Goal: Register for event/course: Sign up to attend an event or enroll in a course

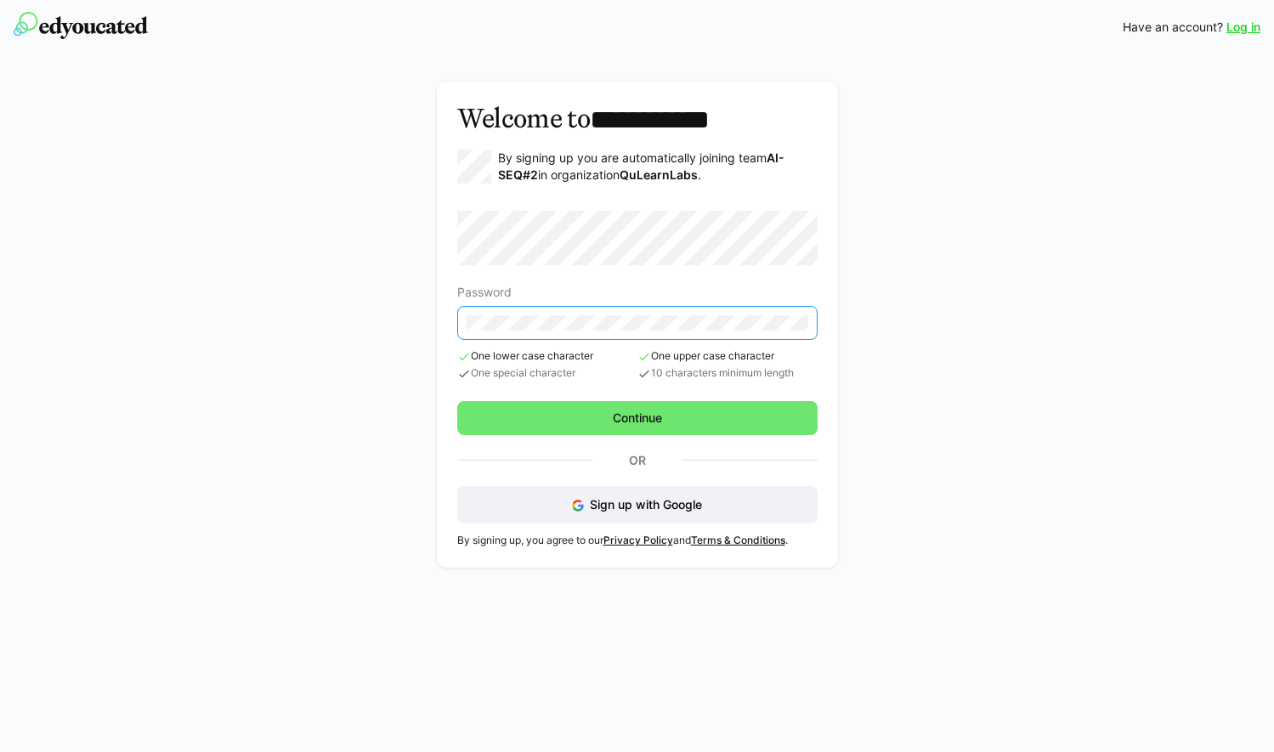
click at [446, 326] on div "**********" at bounding box center [637, 325] width 401 height 486
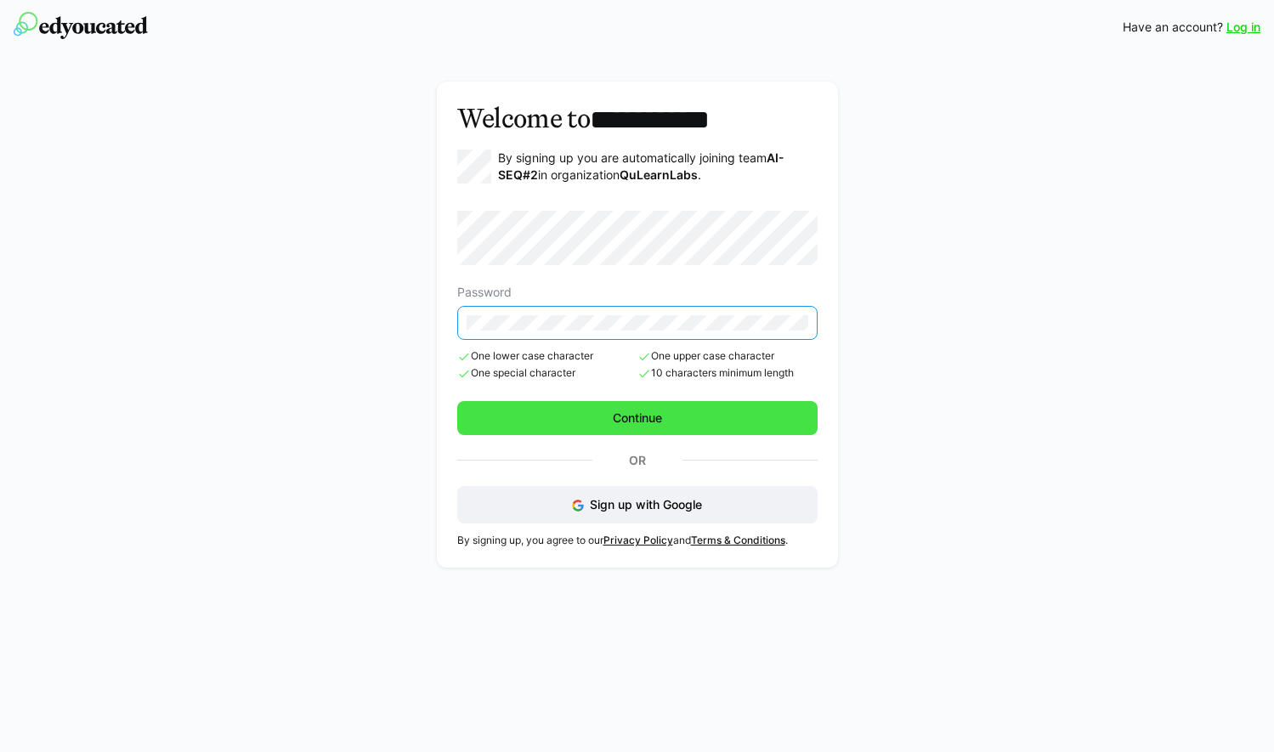
click at [600, 413] on span "Continue" at bounding box center [637, 418] width 360 height 34
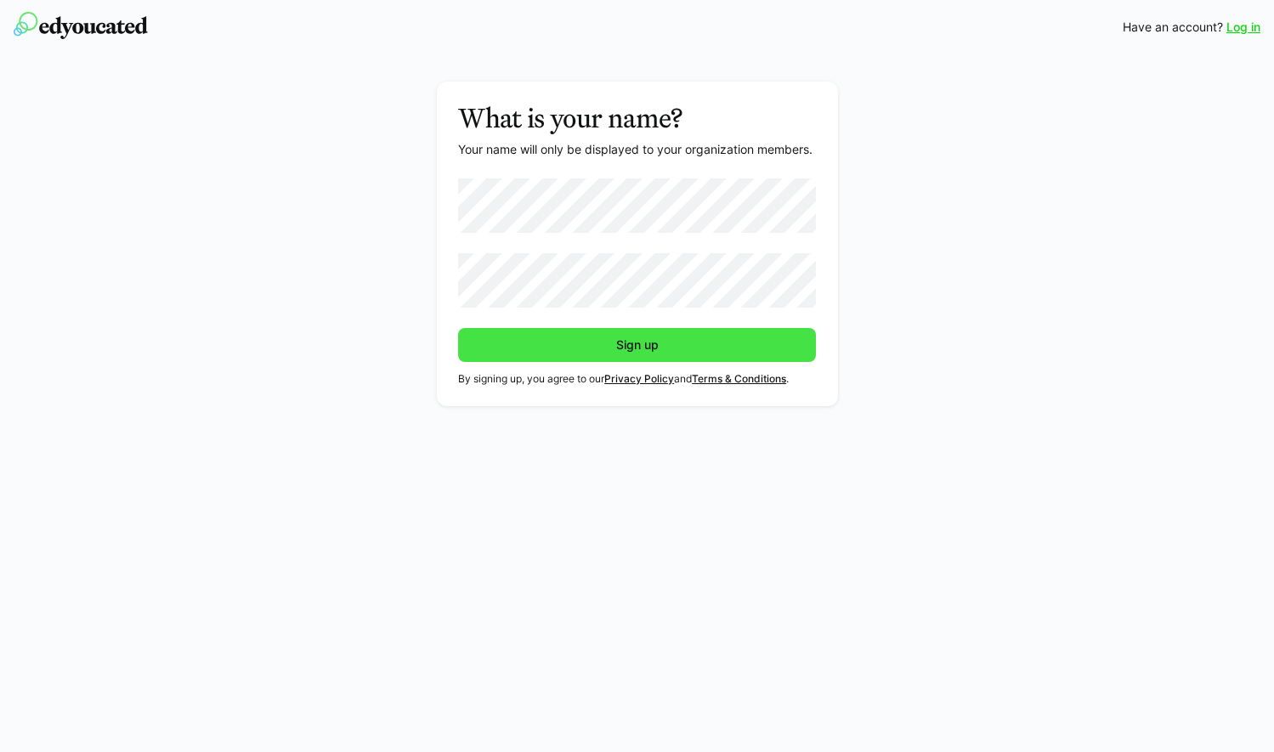
click at [622, 351] on span "Sign up" at bounding box center [638, 345] width 48 height 17
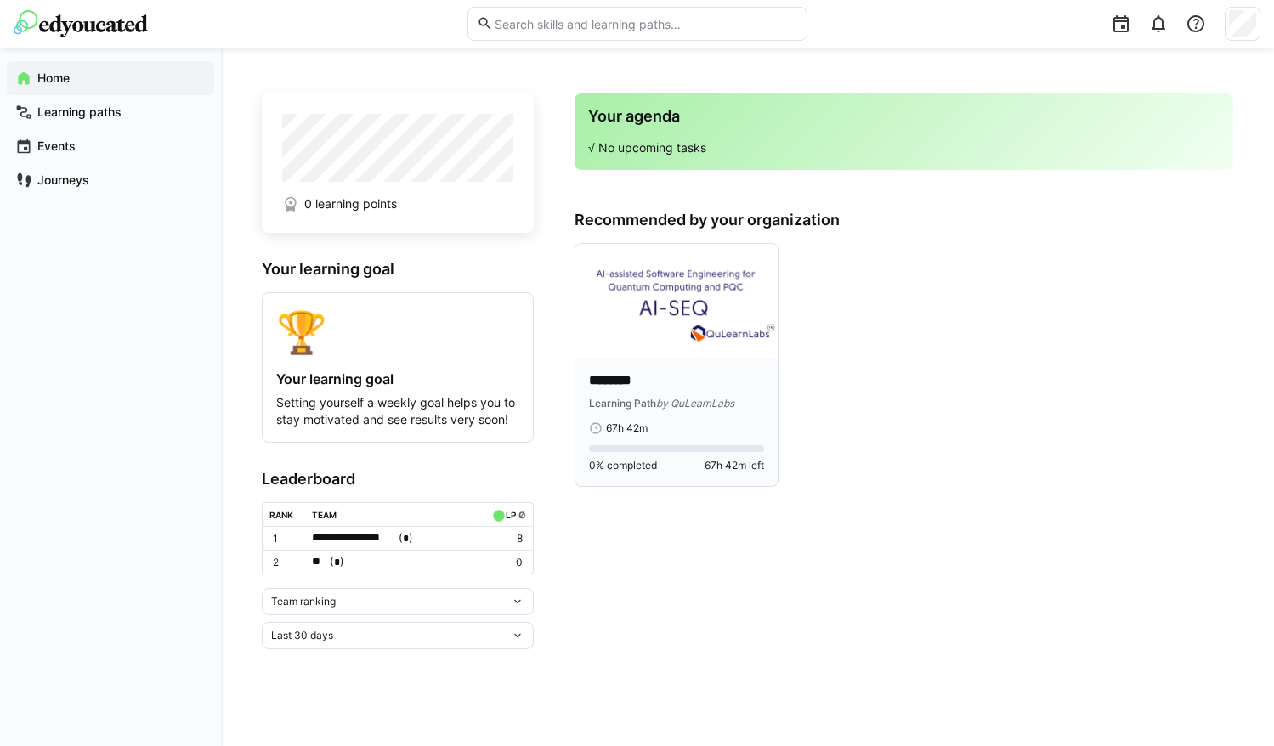
click at [647, 329] on img at bounding box center [677, 301] width 202 height 114
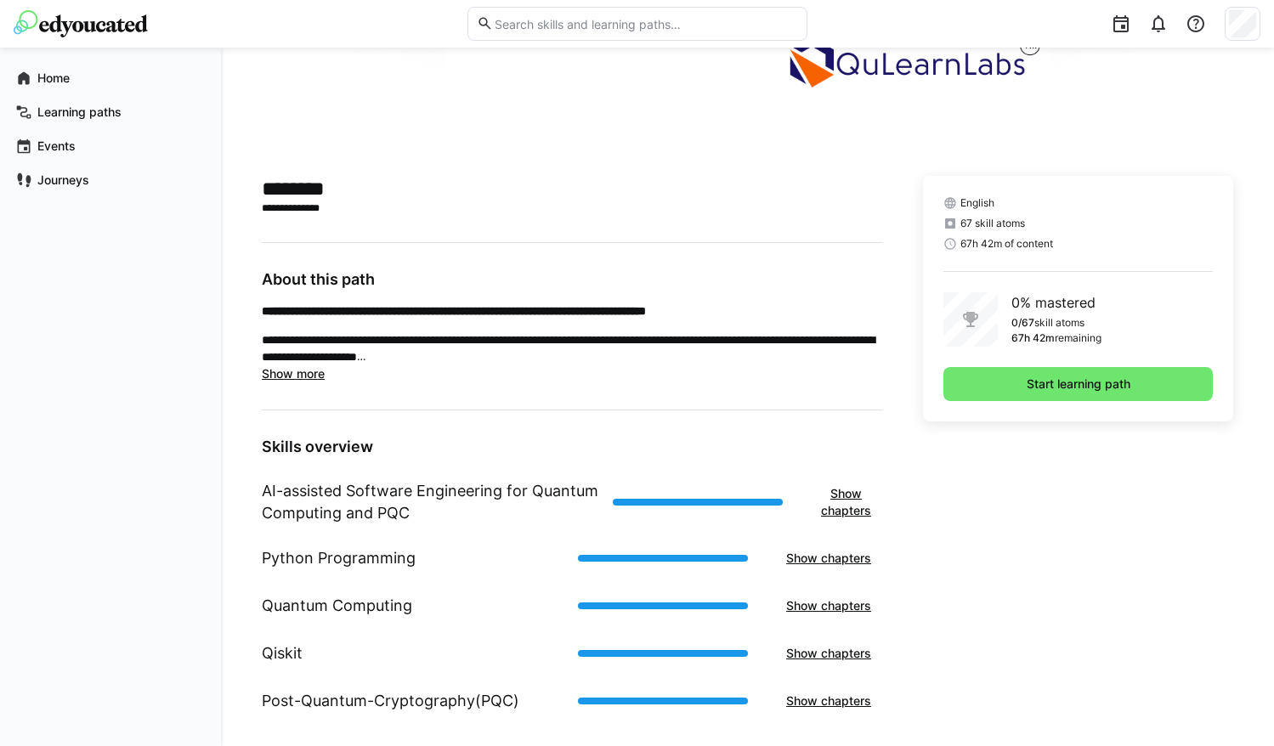
scroll to position [313, 0]
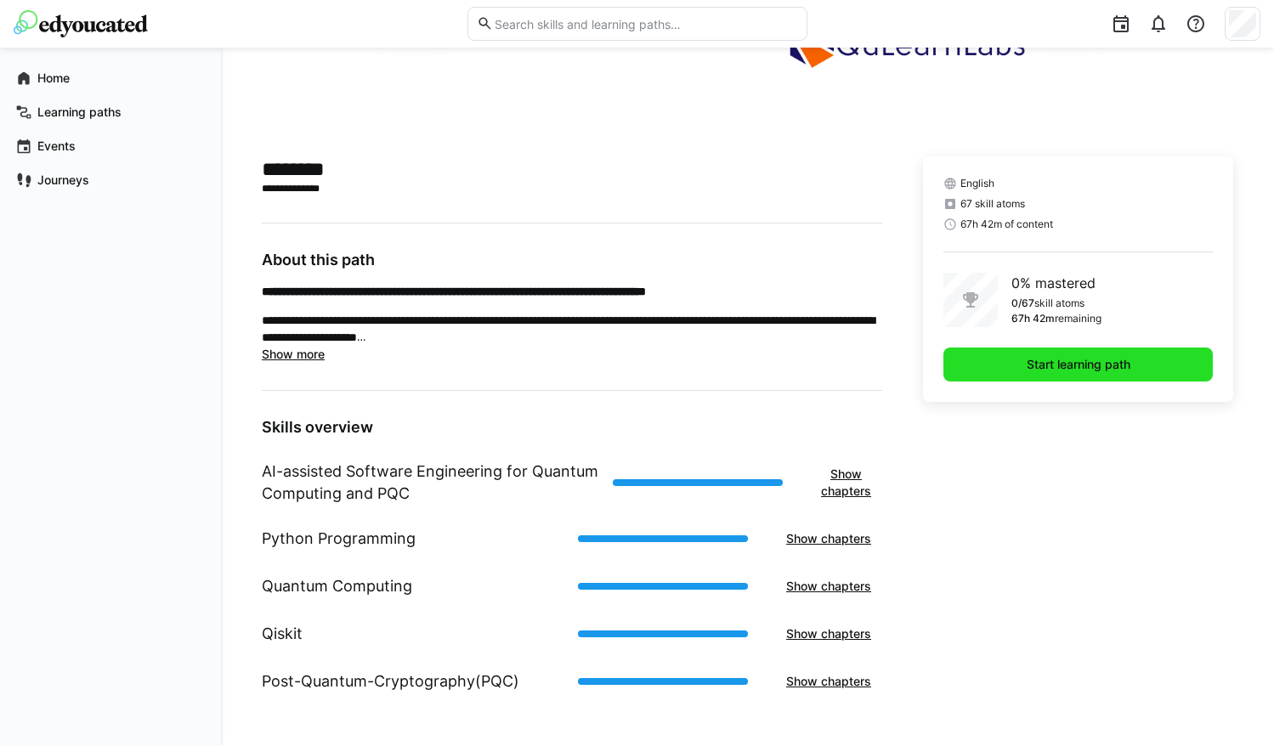
click at [1092, 366] on span "Start learning path" at bounding box center [1078, 364] width 109 height 17
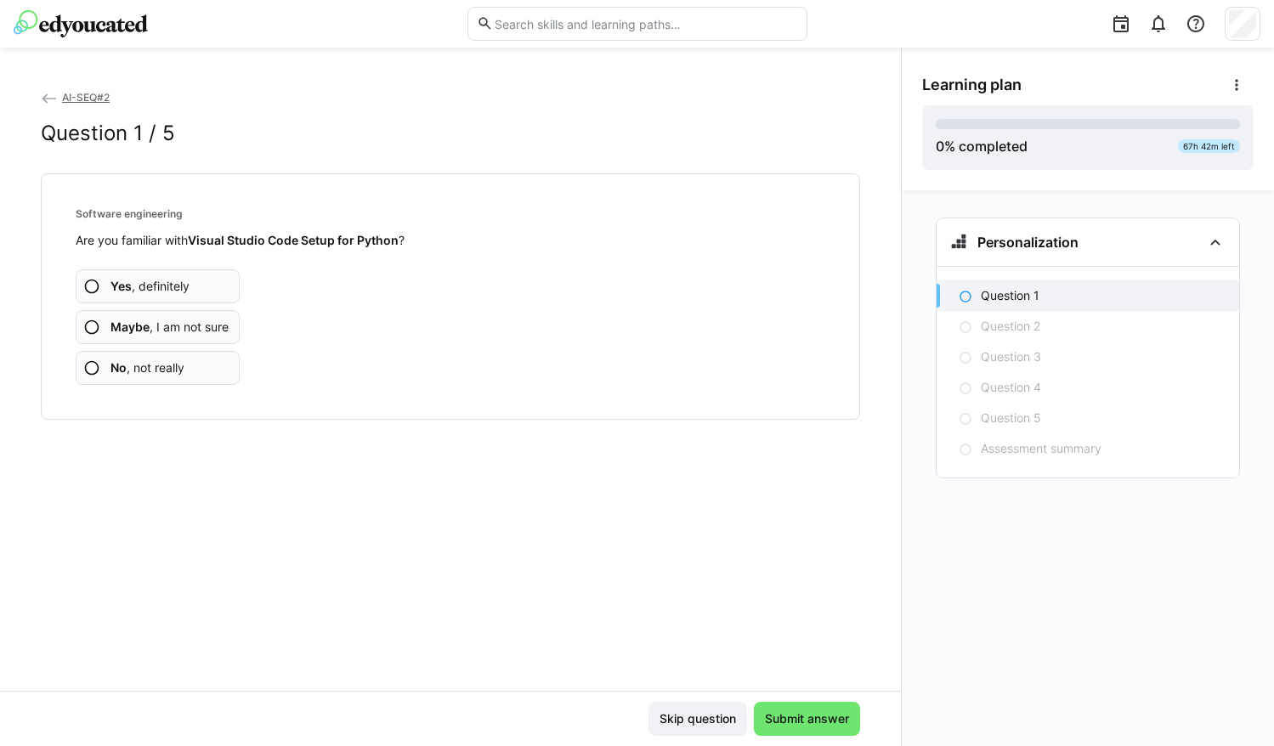
click at [94, 284] on eds-icon at bounding box center [91, 286] width 17 height 17
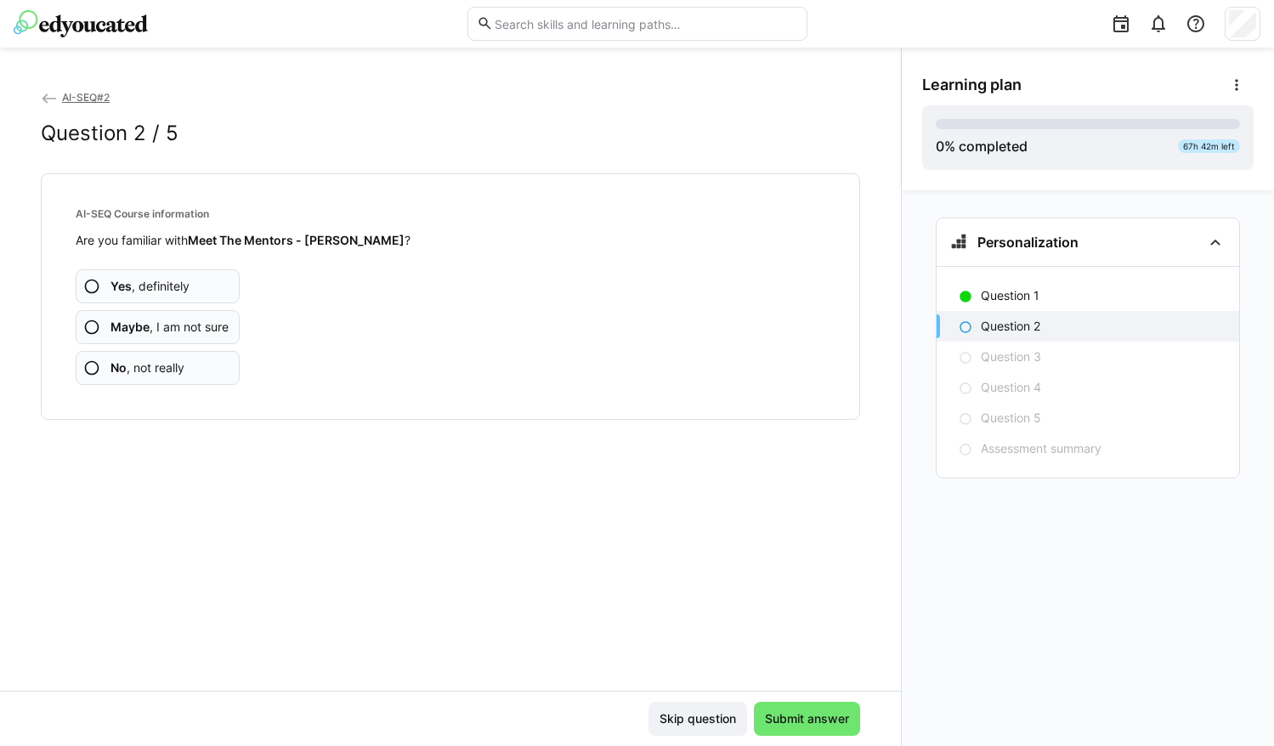
click at [92, 327] on eds-icon at bounding box center [91, 327] width 17 height 17
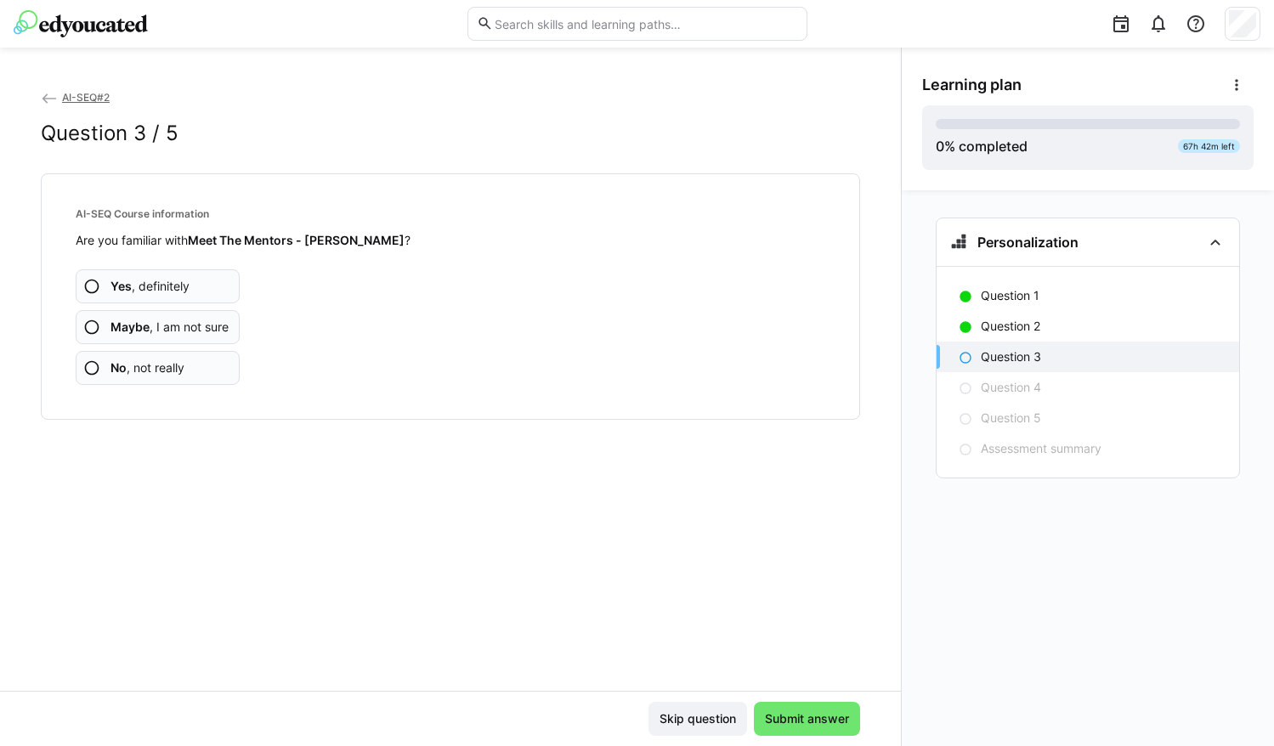
click at [91, 326] on eds-icon at bounding box center [91, 327] width 17 height 17
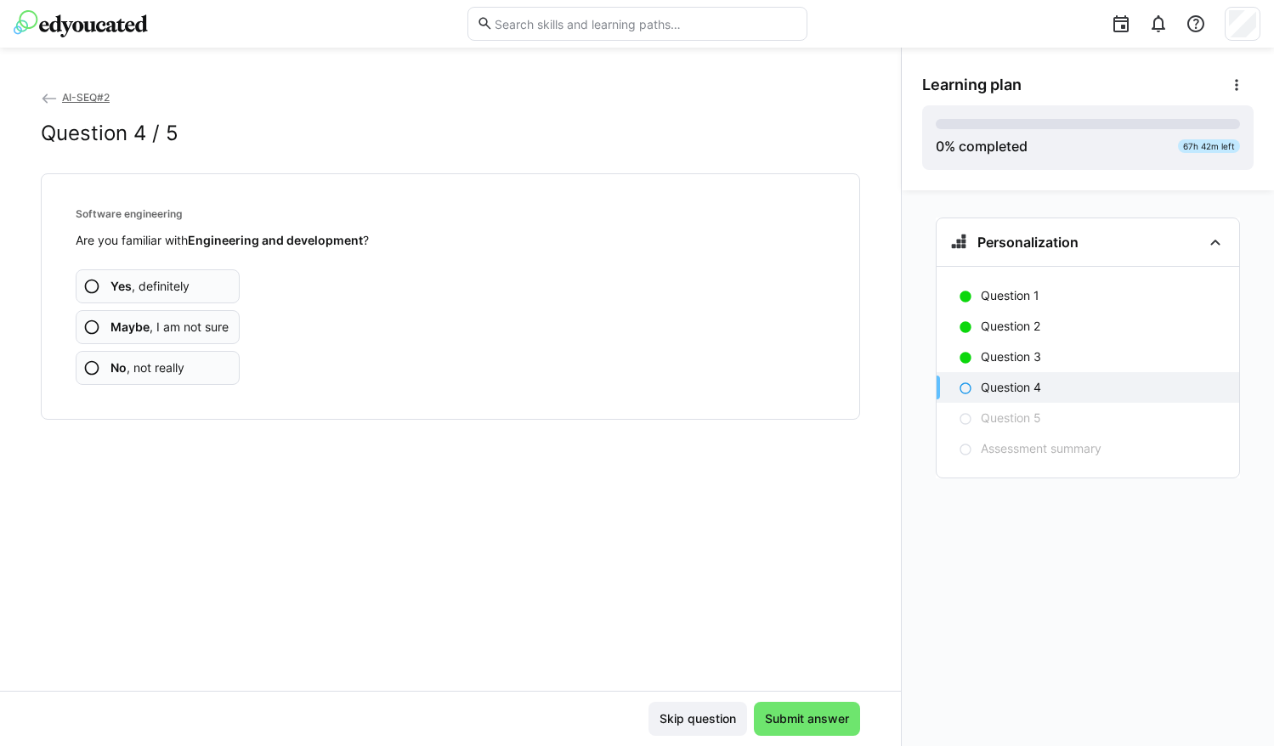
click at [93, 368] on eds-icon at bounding box center [91, 368] width 17 height 17
click at [91, 367] on eds-icon at bounding box center [91, 368] width 17 height 17
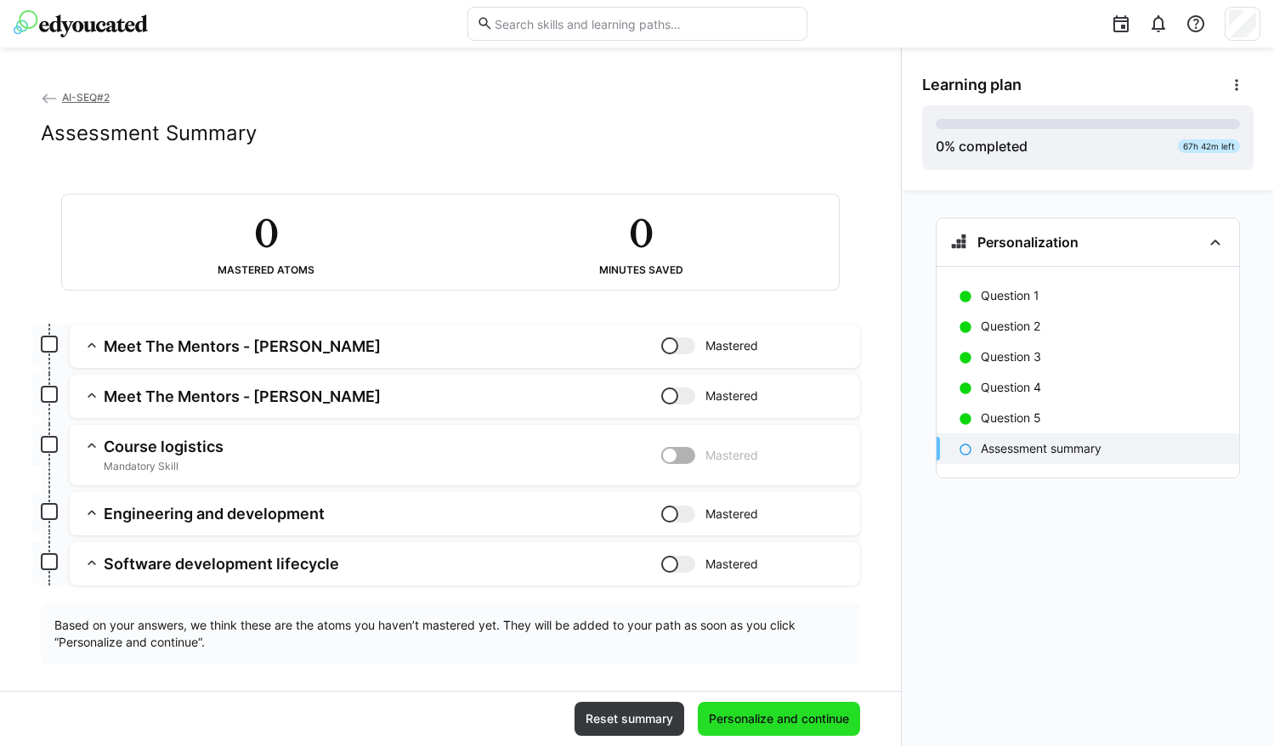
click at [758, 721] on span "Personalize and continue" at bounding box center [778, 719] width 145 height 17
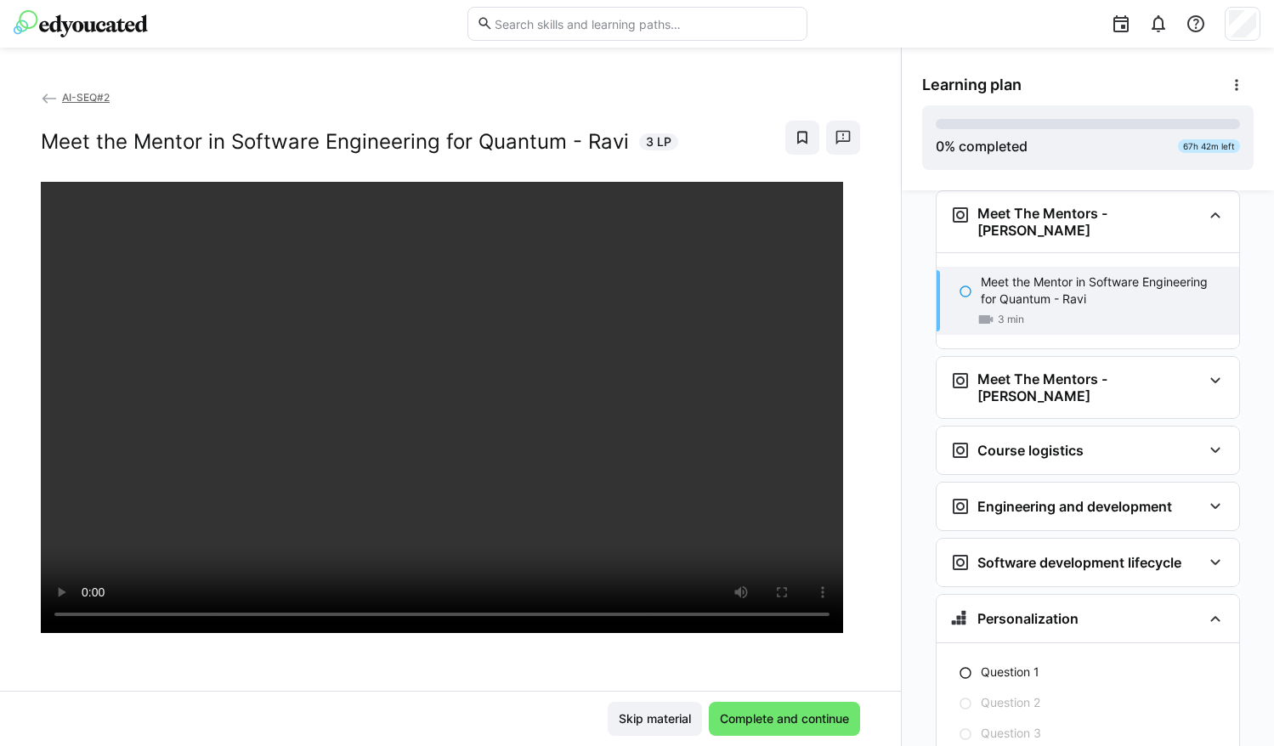
scroll to position [1, 0]
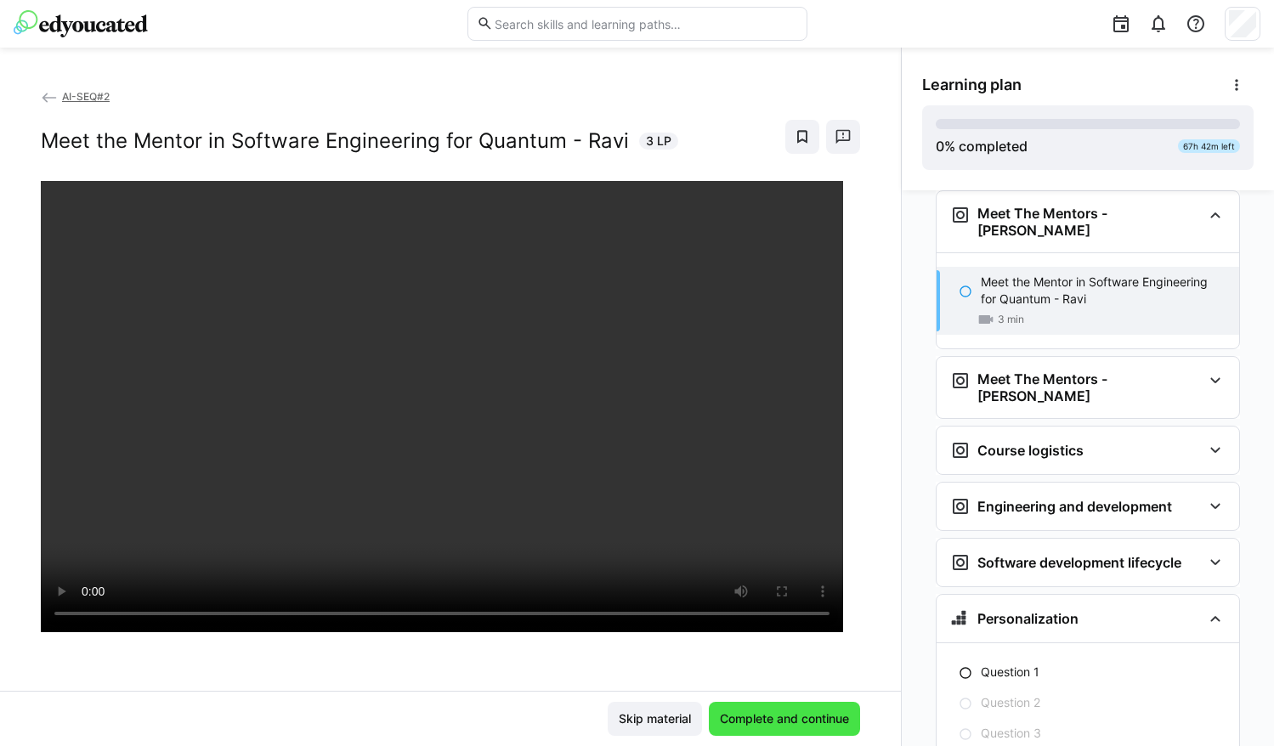
click at [809, 717] on span "Complete and continue" at bounding box center [784, 719] width 134 height 17
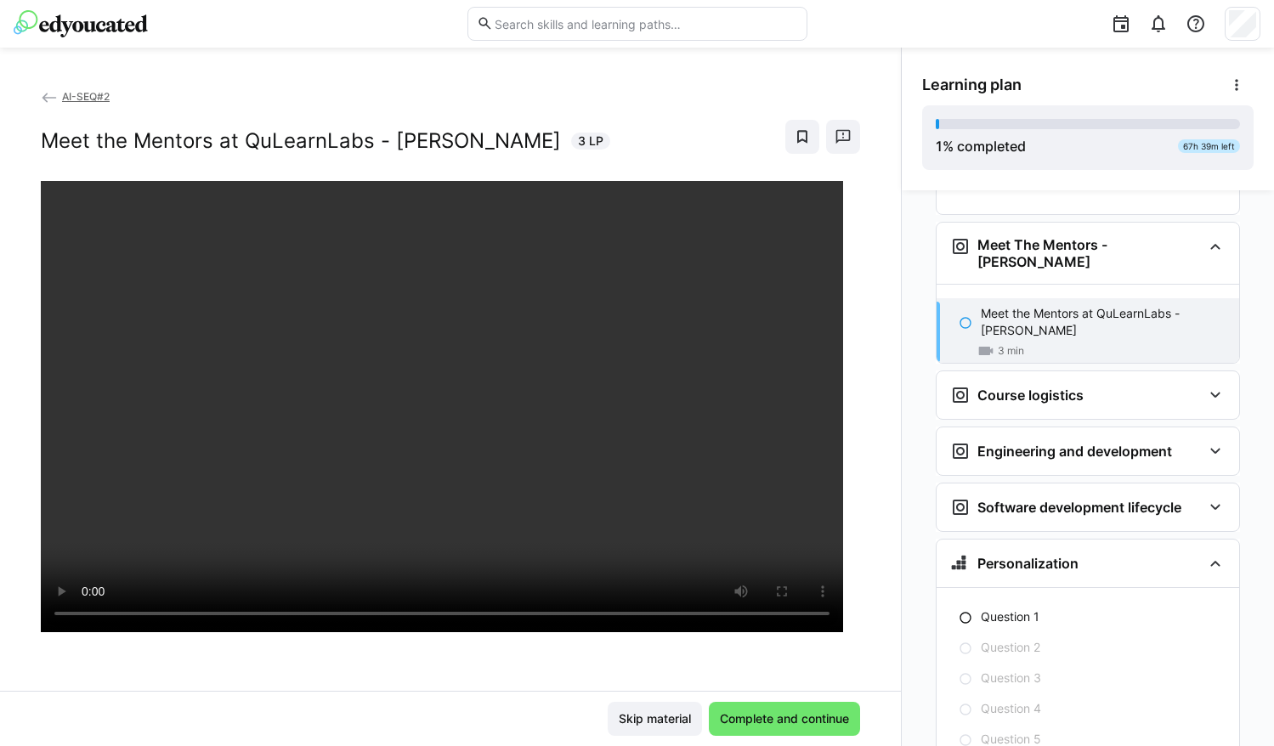
scroll to position [4, 0]
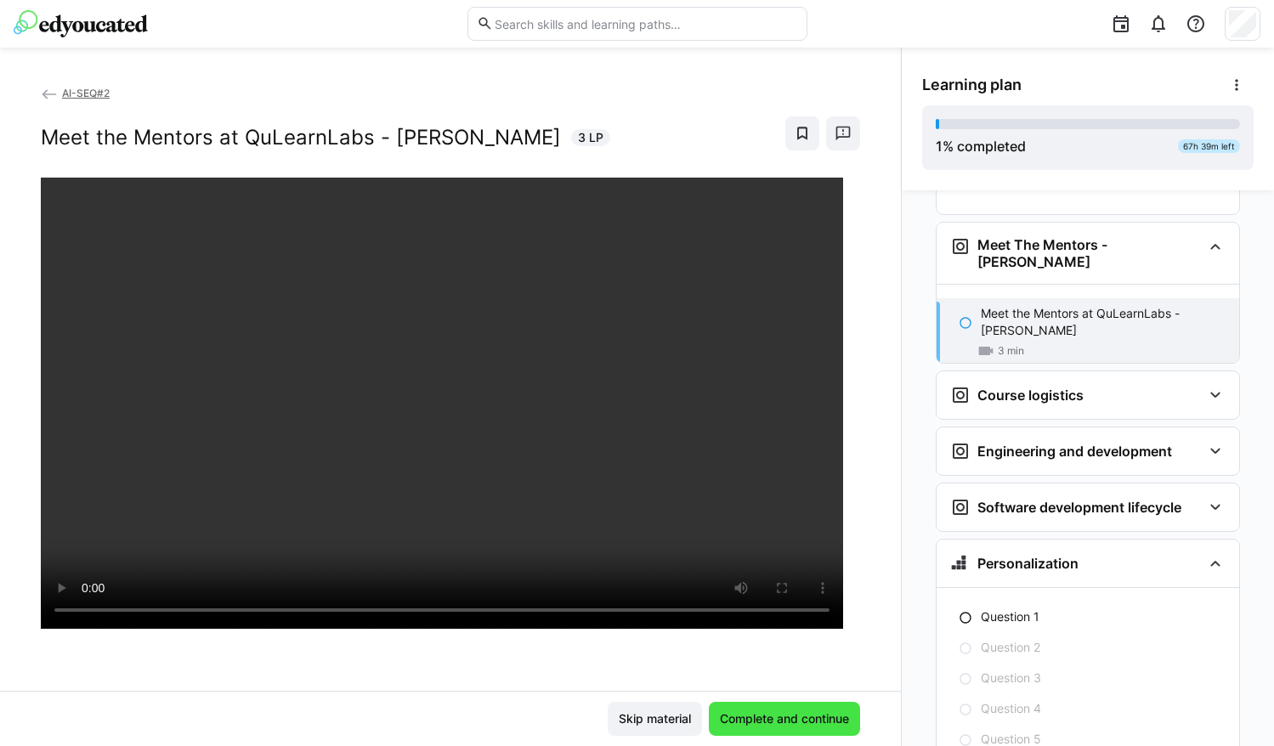
click at [800, 723] on span "Complete and continue" at bounding box center [784, 719] width 134 height 17
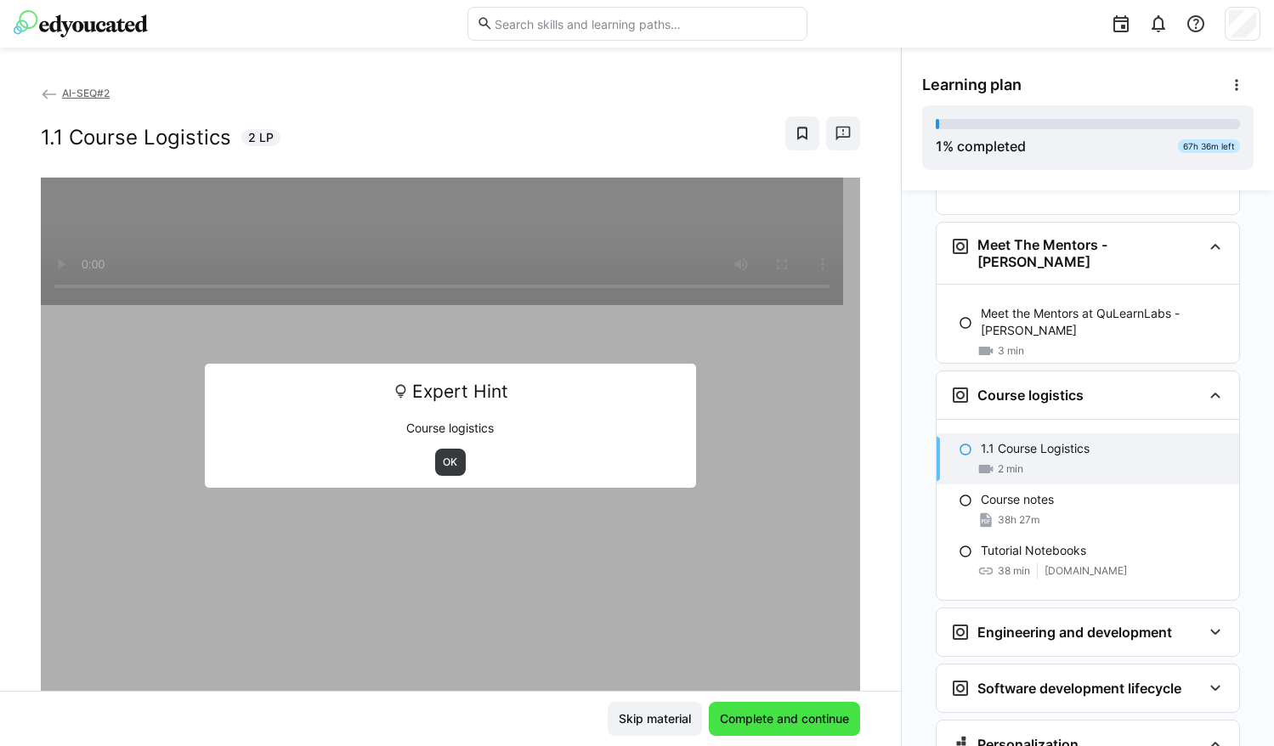
scroll to position [297, 0]
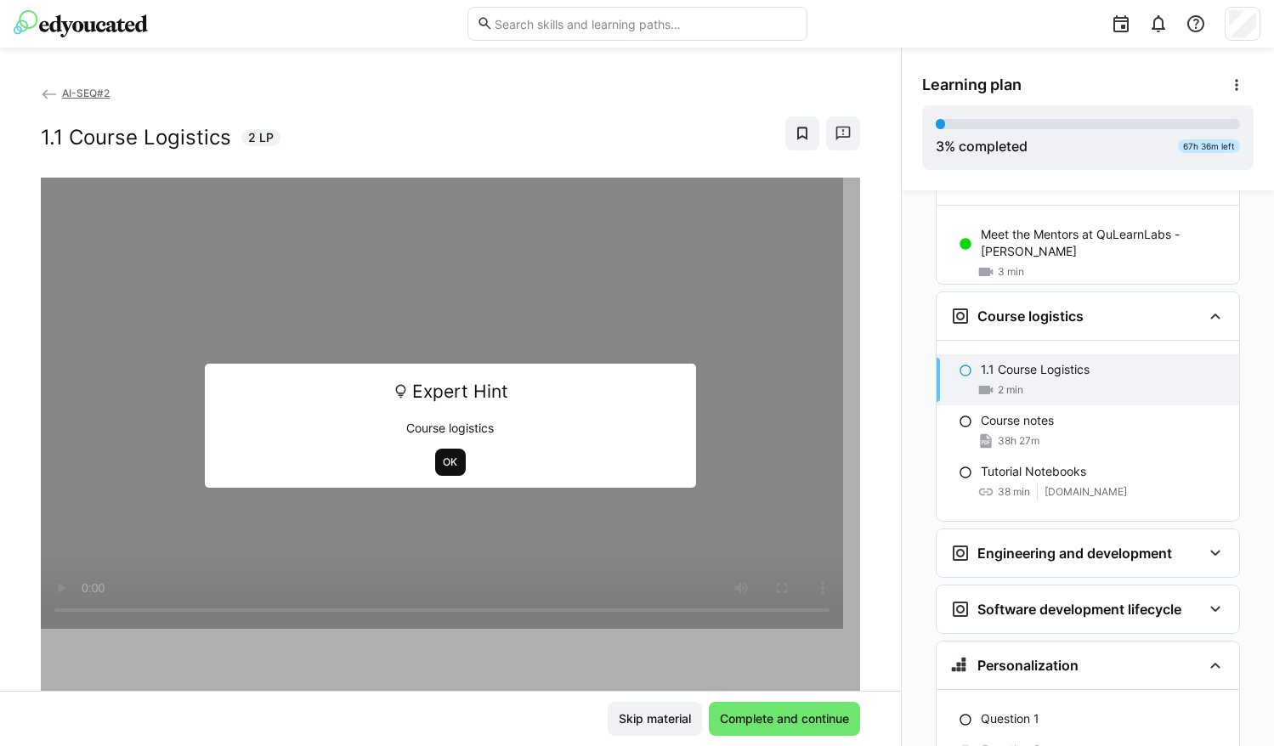
click at [445, 459] on span "OK" at bounding box center [451, 463] width 18 height 14
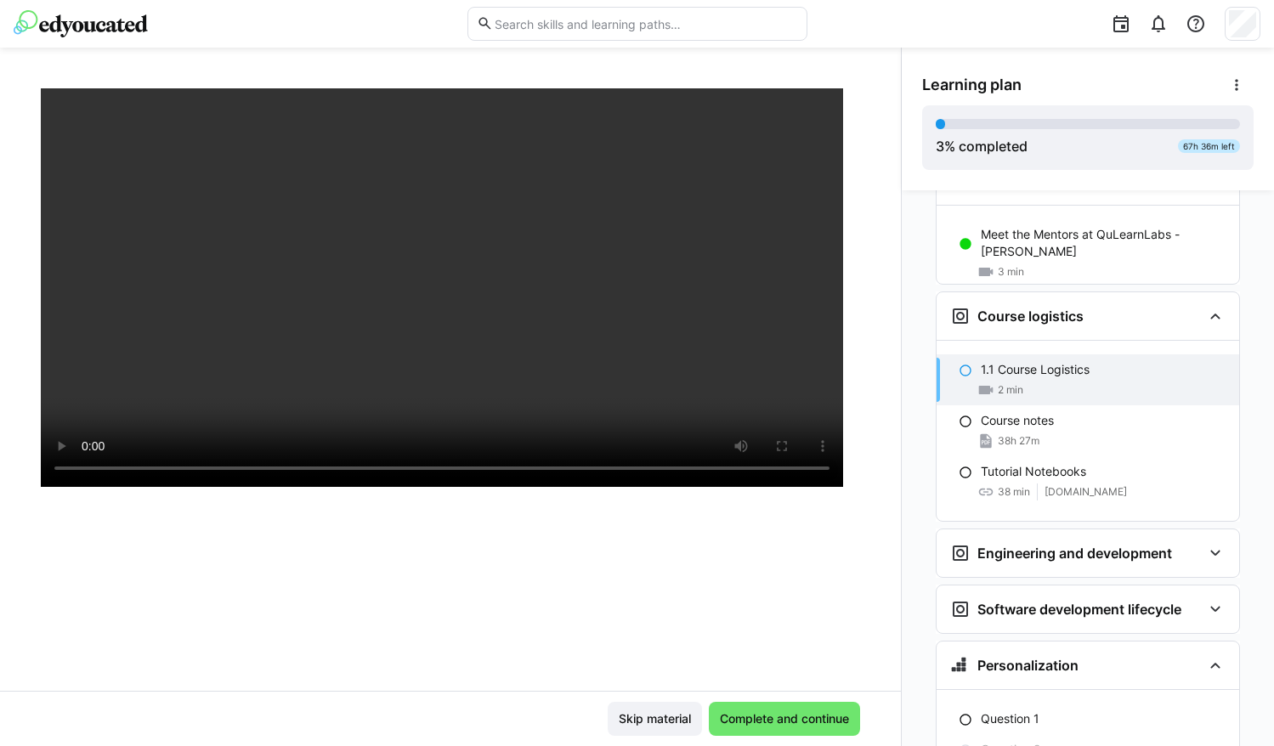
scroll to position [130, 0]
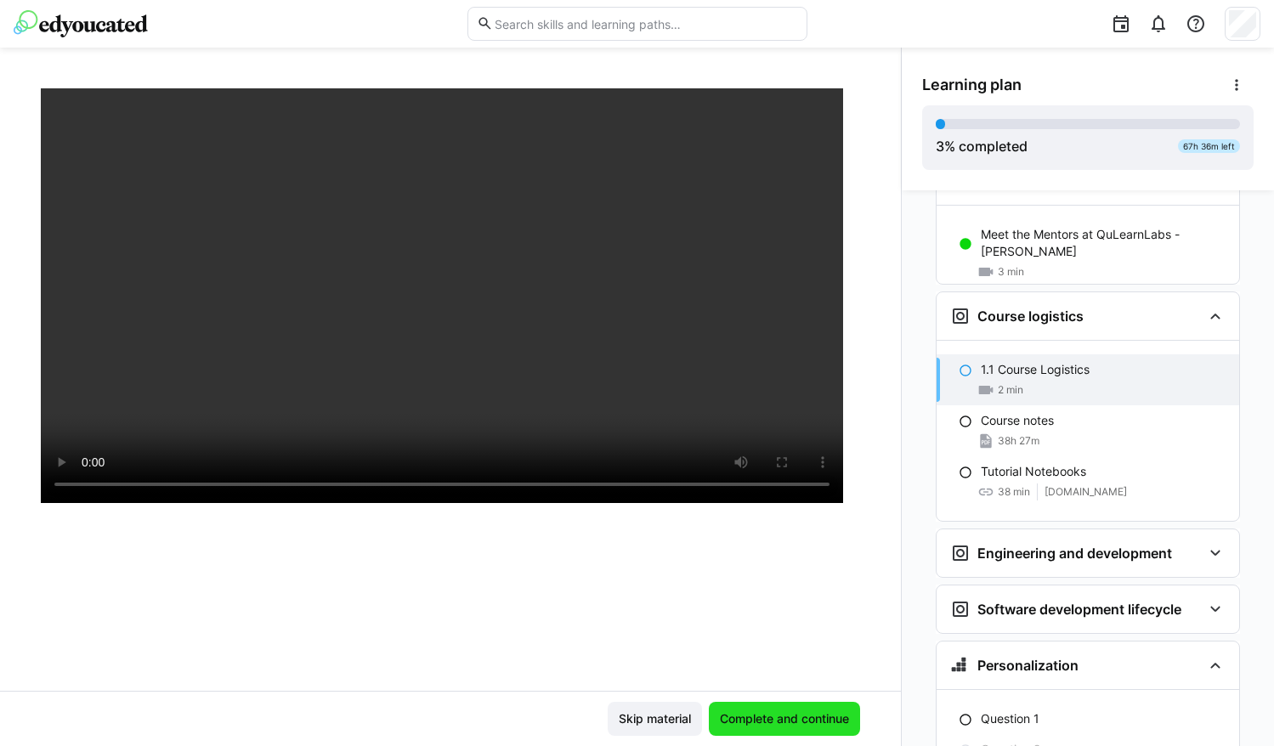
click at [763, 718] on span "Complete and continue" at bounding box center [784, 719] width 134 height 17
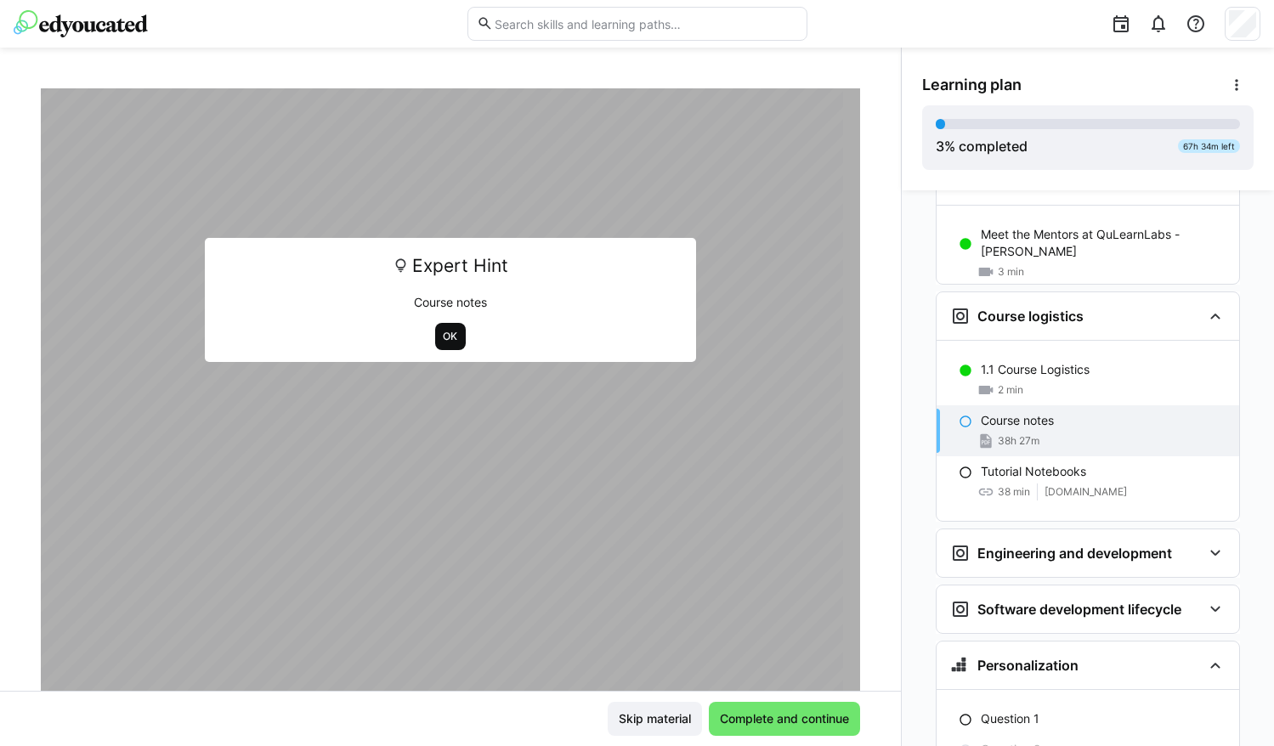
scroll to position [133, 0]
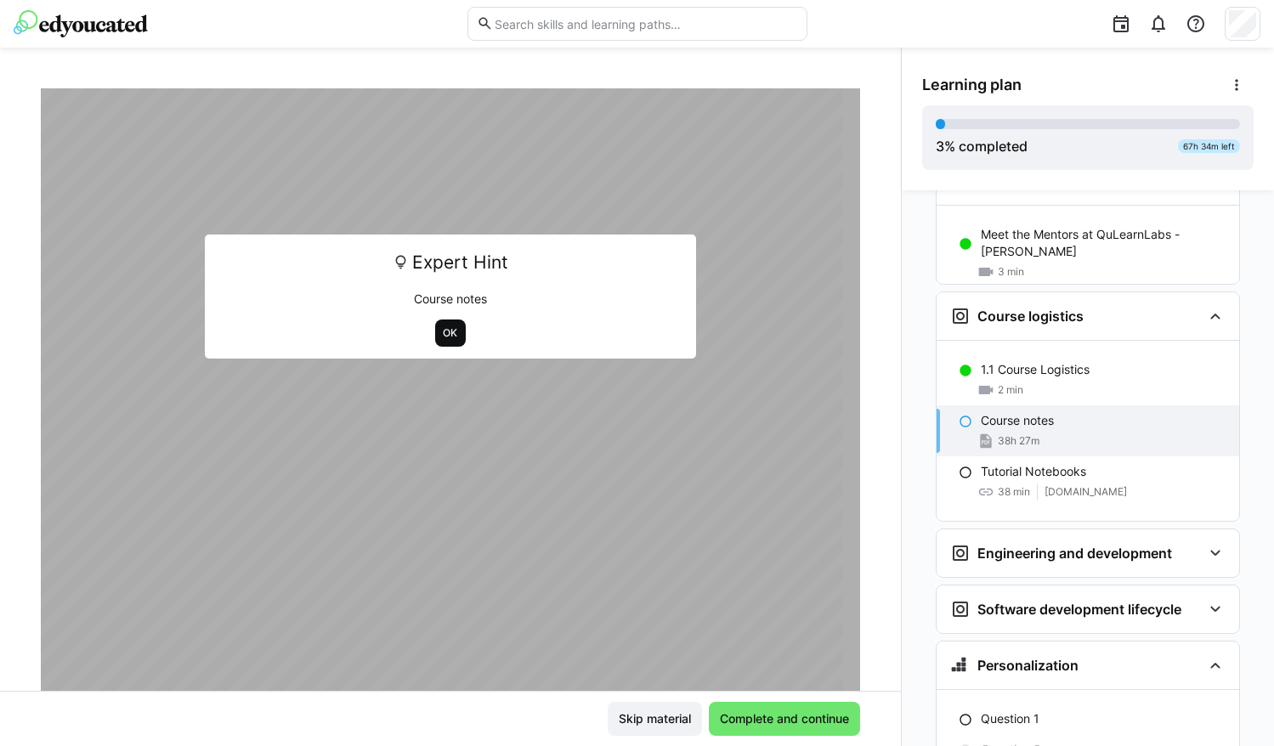
click at [442, 332] on span "OK" at bounding box center [451, 333] width 18 height 14
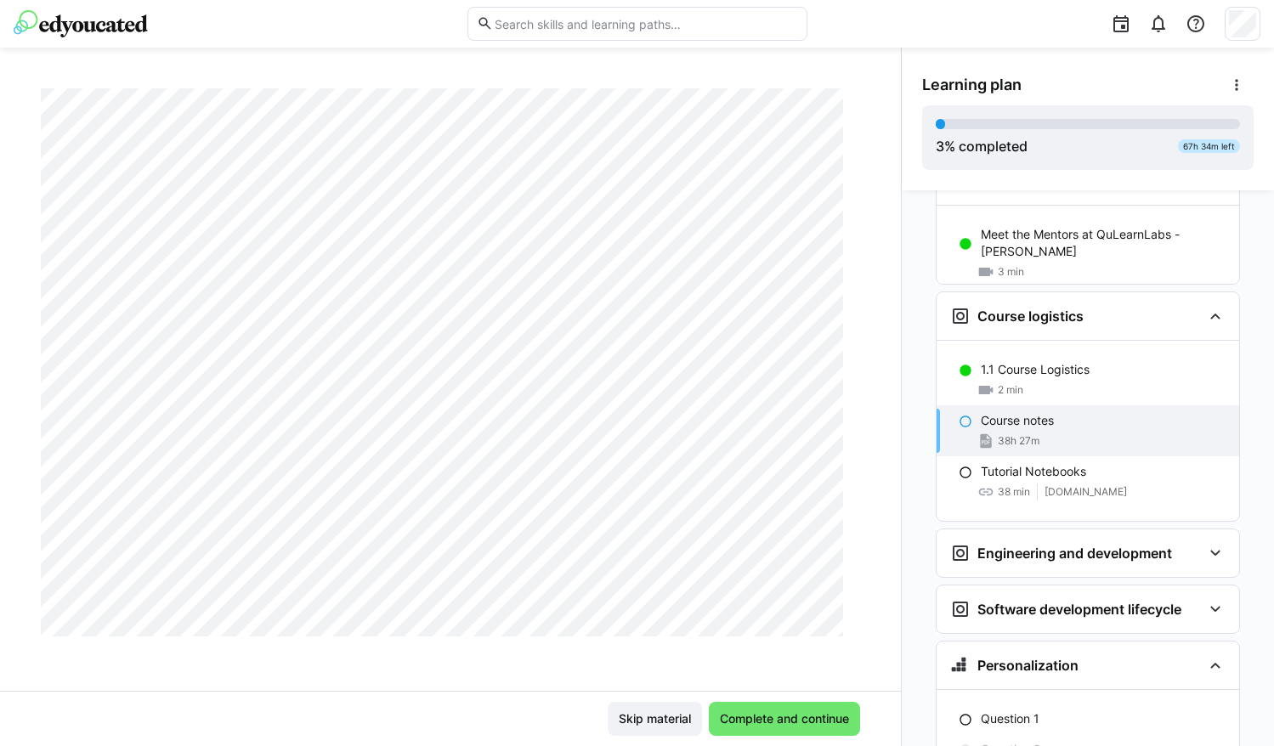
scroll to position [5878, 0]
click at [1207, 543] on eds-icon at bounding box center [1215, 553] width 20 height 20
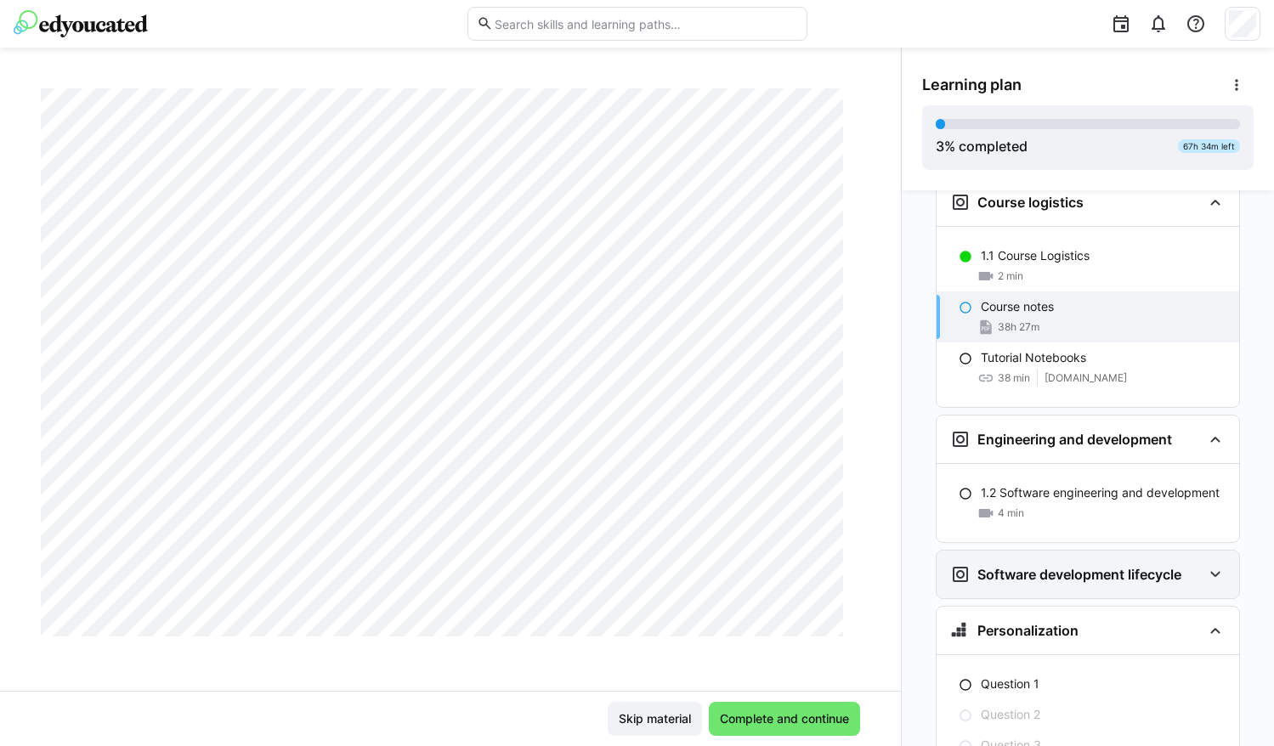
scroll to position [445, 0]
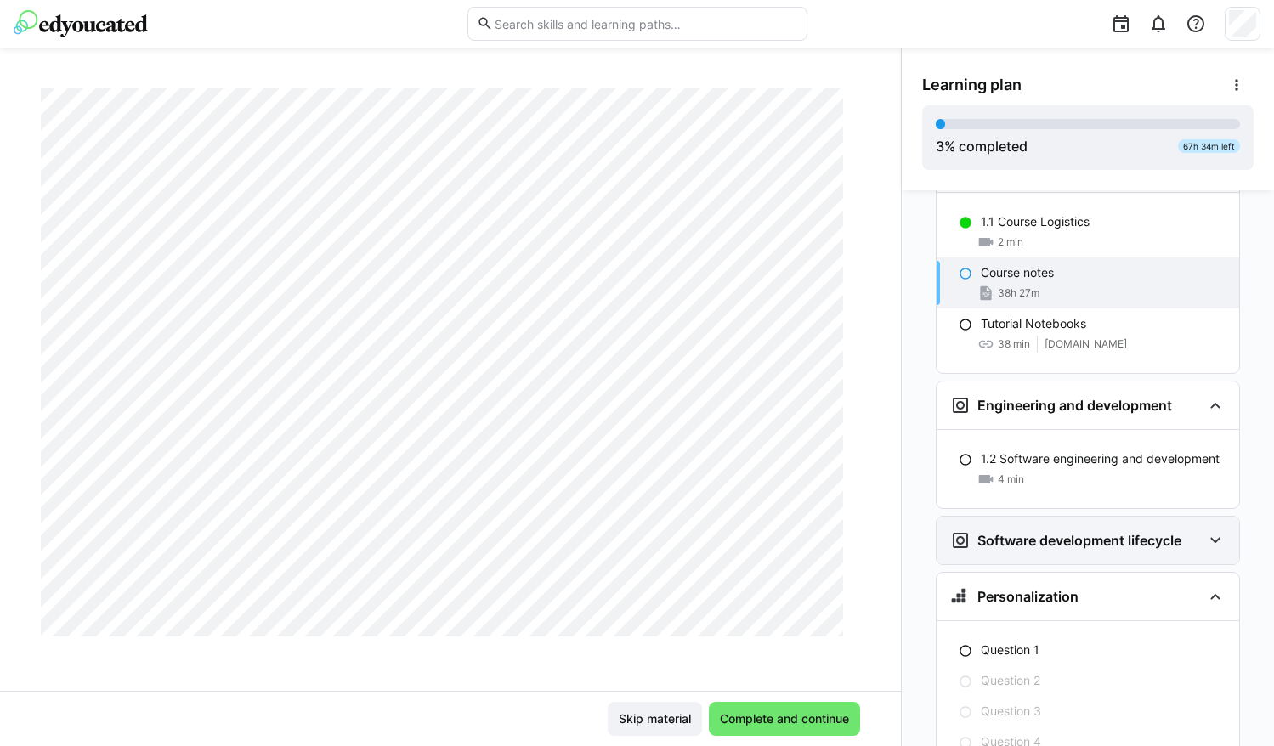
click at [1212, 530] on eds-icon at bounding box center [1215, 540] width 20 height 20
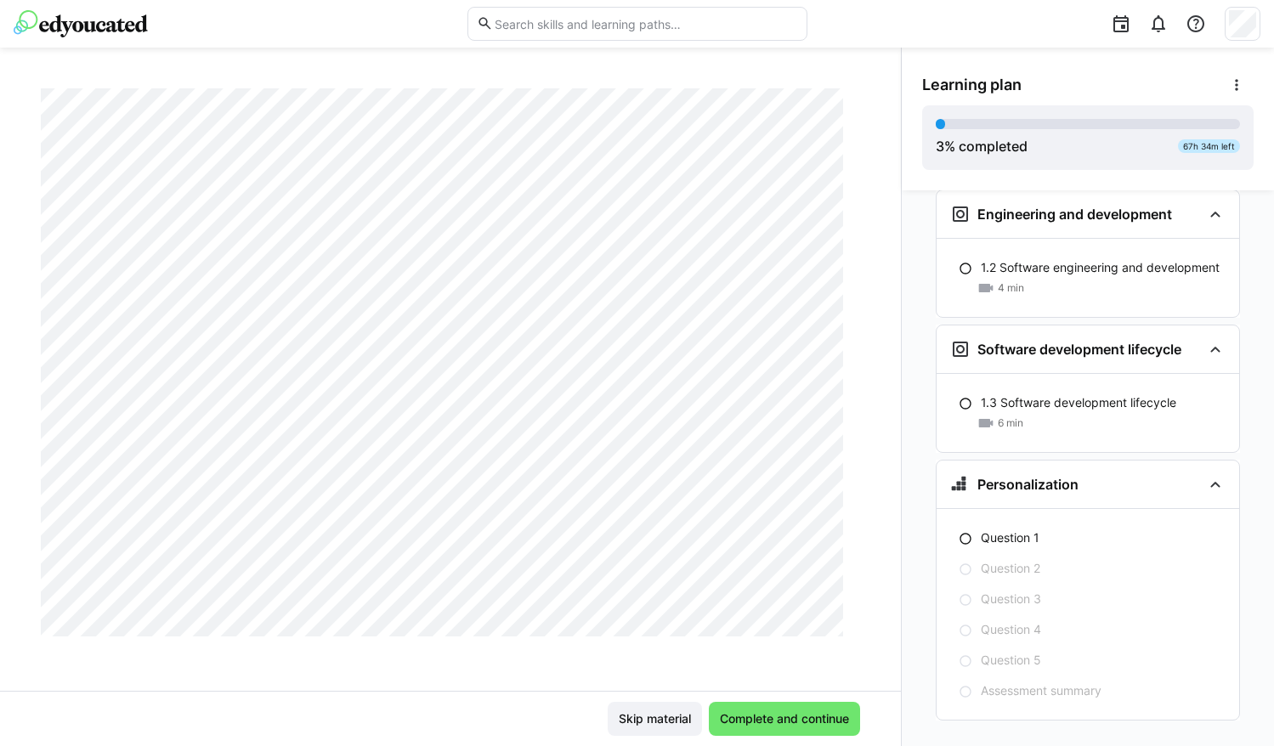
scroll to position [5424, 0]
